Goal: Information Seeking & Learning: Learn about a topic

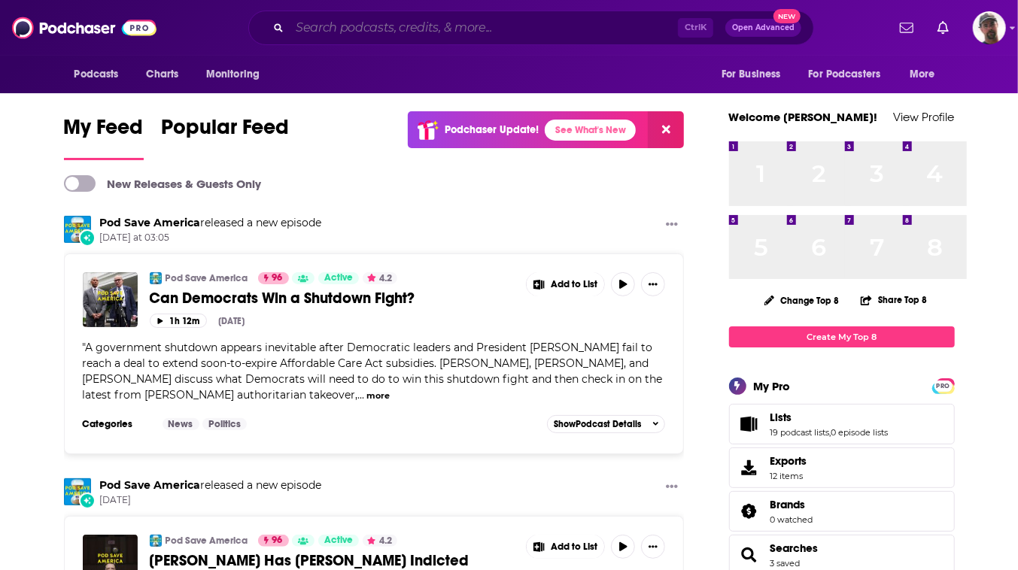
click at [496, 33] on input "Search podcasts, credits, & more..." at bounding box center [484, 28] width 388 height 24
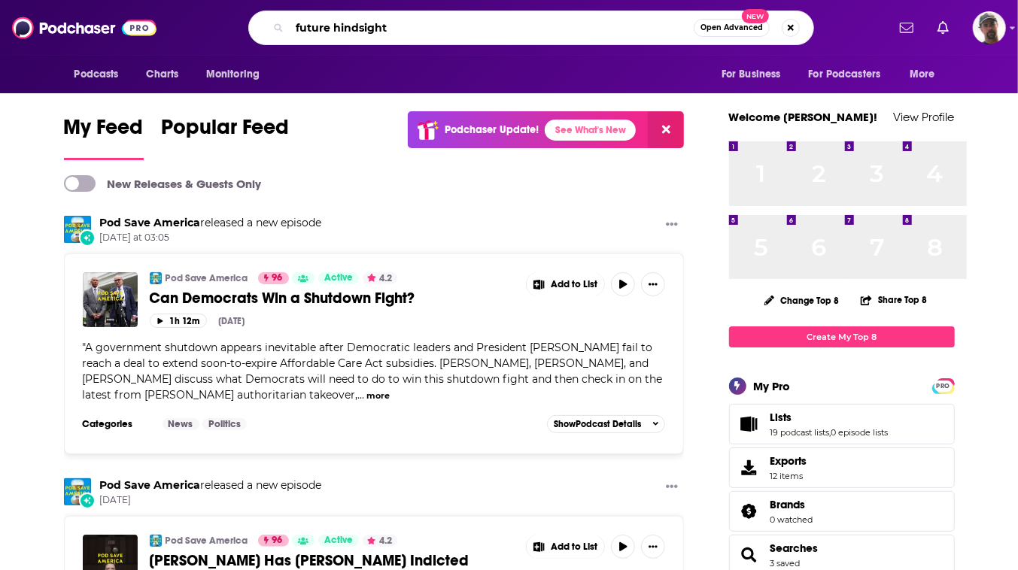
type input "future hindsight"
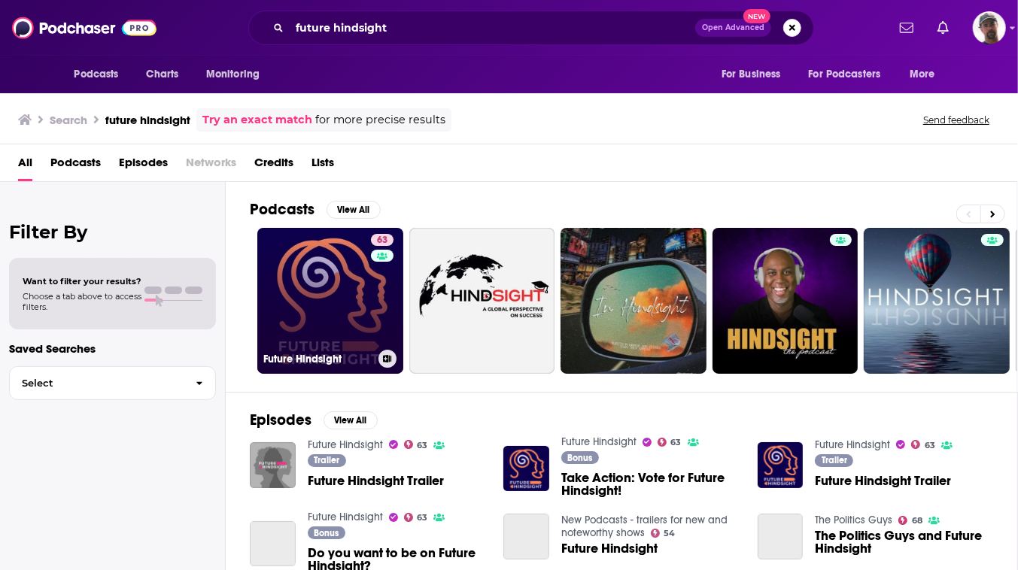
click at [403, 333] on link "63 Future Hindsight" at bounding box center [330, 301] width 146 height 146
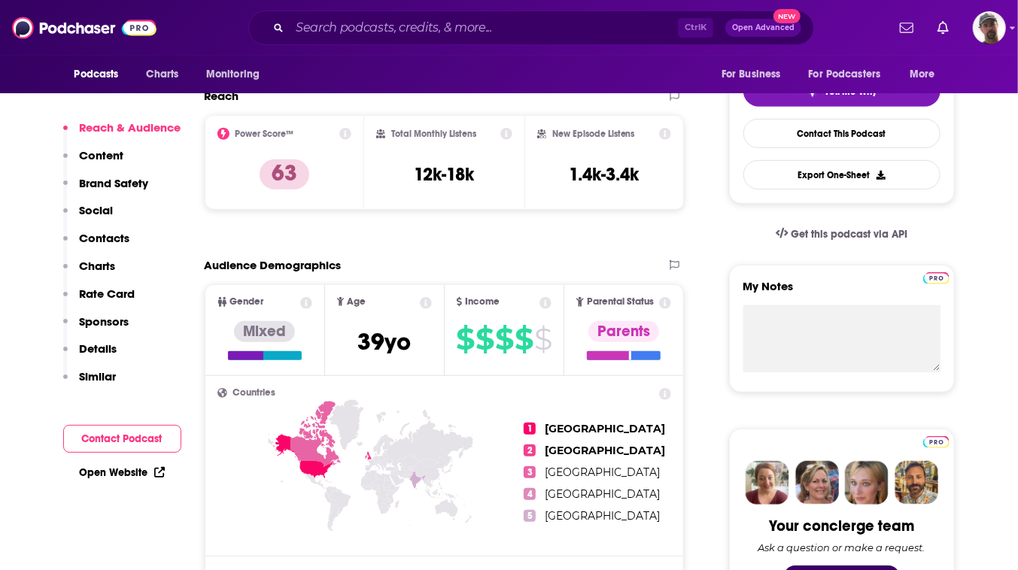
scroll to position [426, 0]
